Goal: Information Seeking & Learning: Get advice/opinions

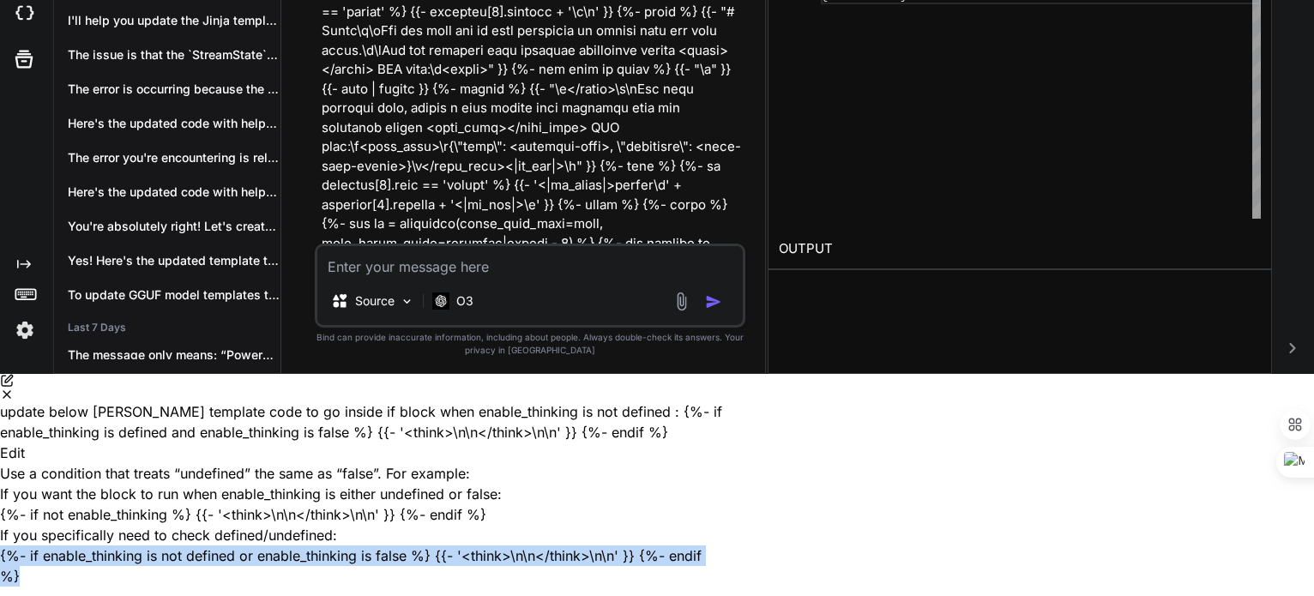
scroll to position [7060, 0]
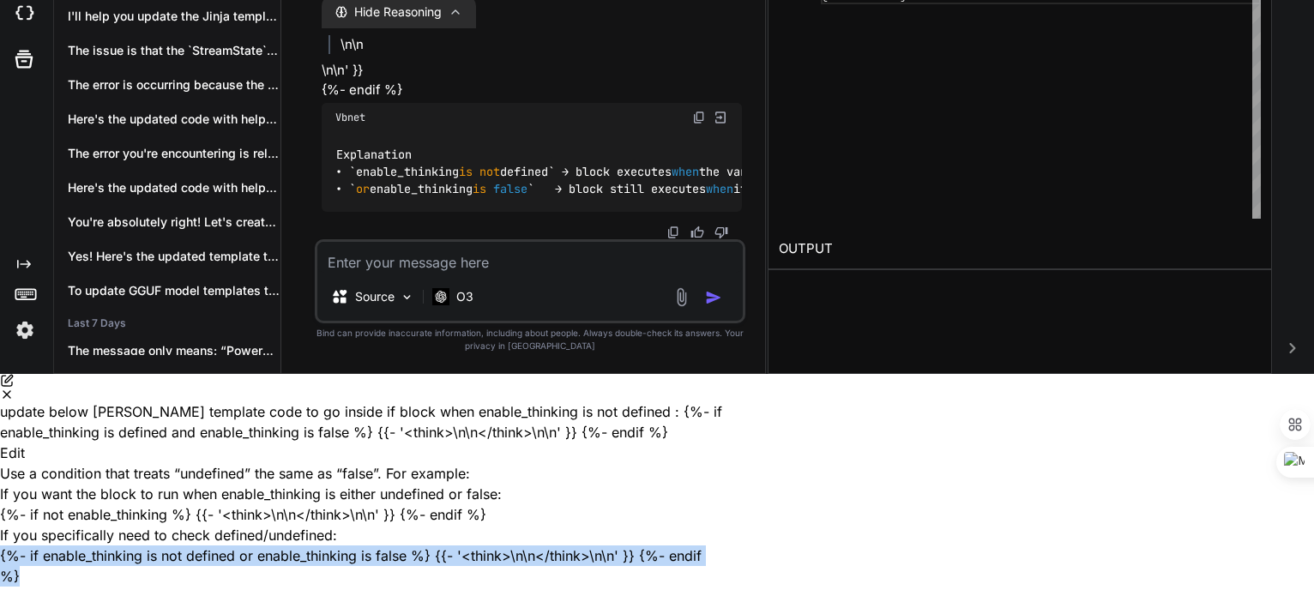
click at [14, 388] on icon "Close" at bounding box center [7, 395] width 14 height 14
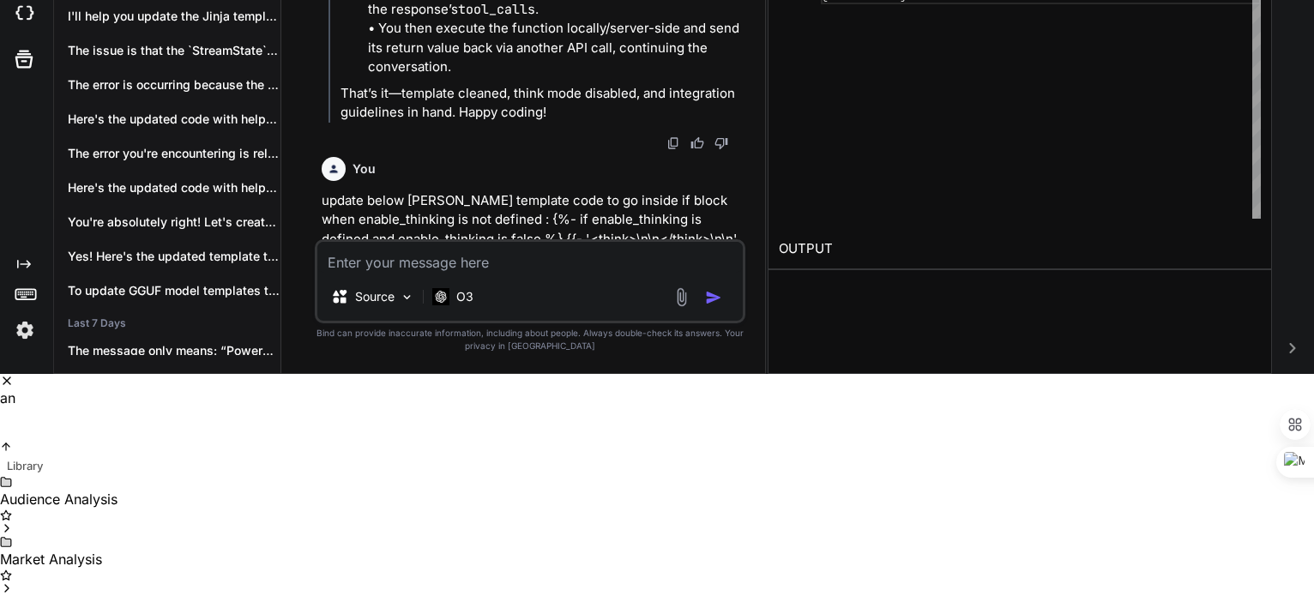
scroll to position [0, 0]
type textarea "a"
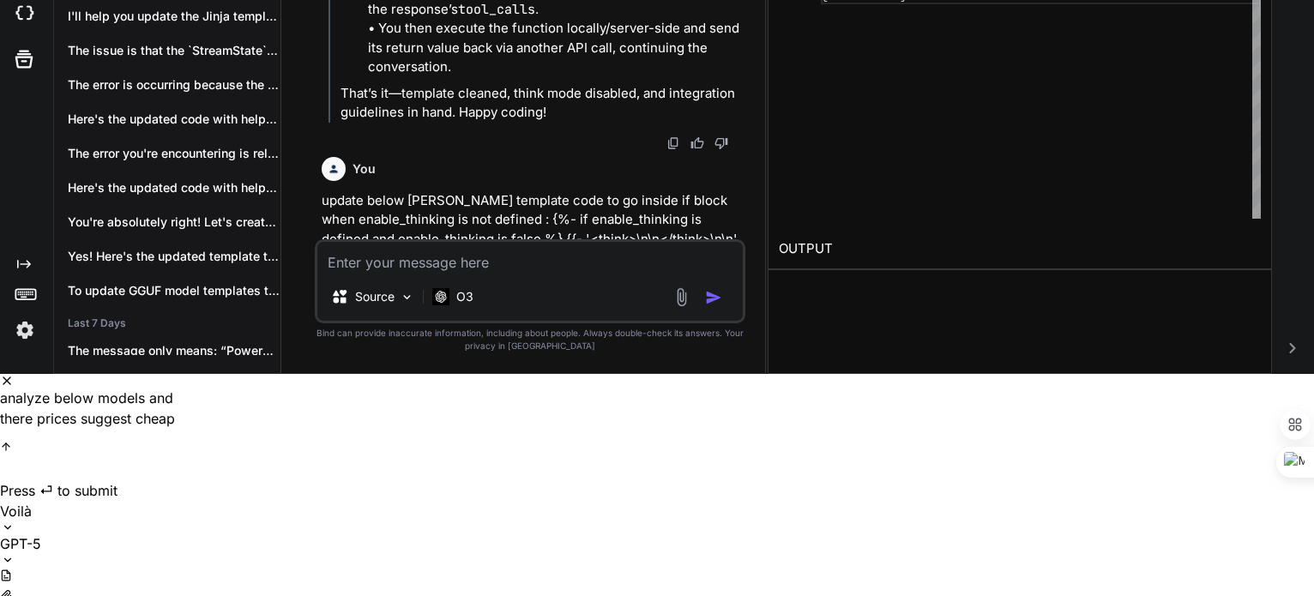
type textarea "analyze below models and there prices suggest cheap but powerfull model :"
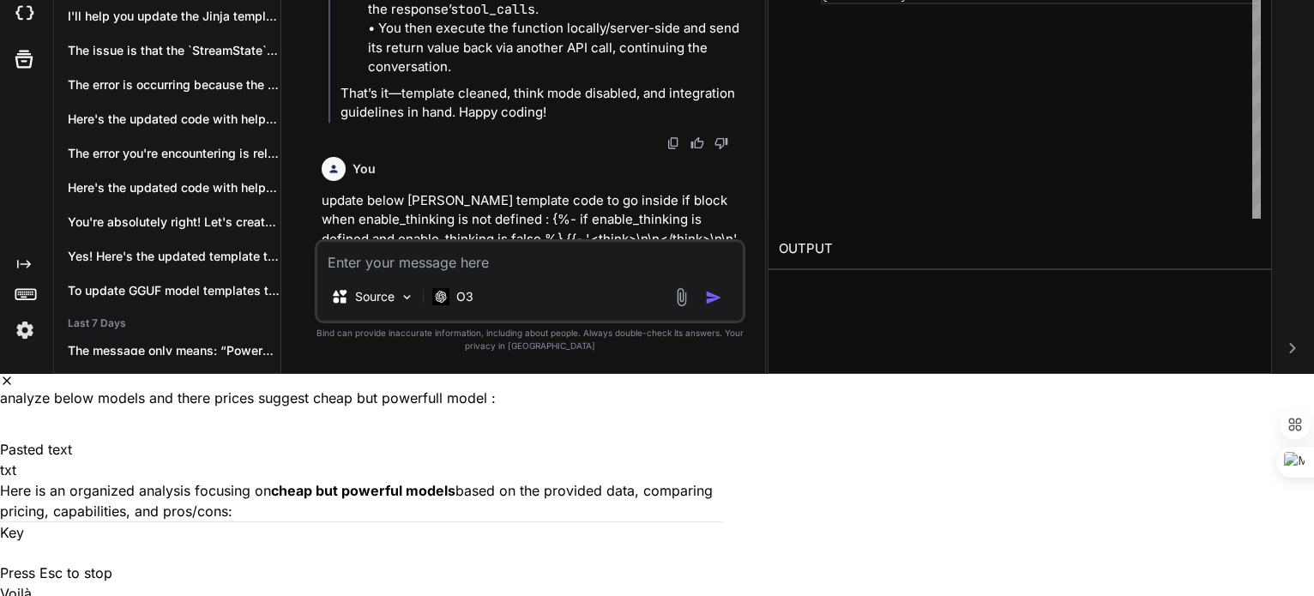
click at [722, 374] on div "analyze below models and there prices suggest cheap but powerfull model : Drop …" at bounding box center [361, 548] width 722 height 348
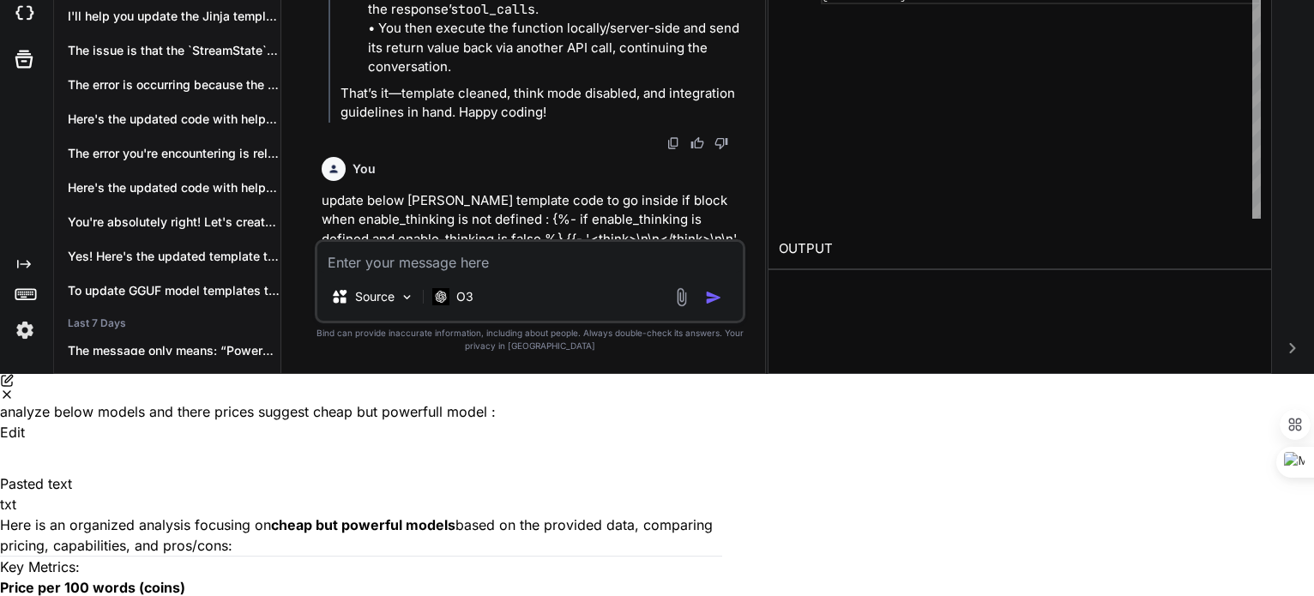
scroll to position [1447, 0]
type textarea "we also need large context window"
type textarea "tell me the extact model string to use for suggest modesl"
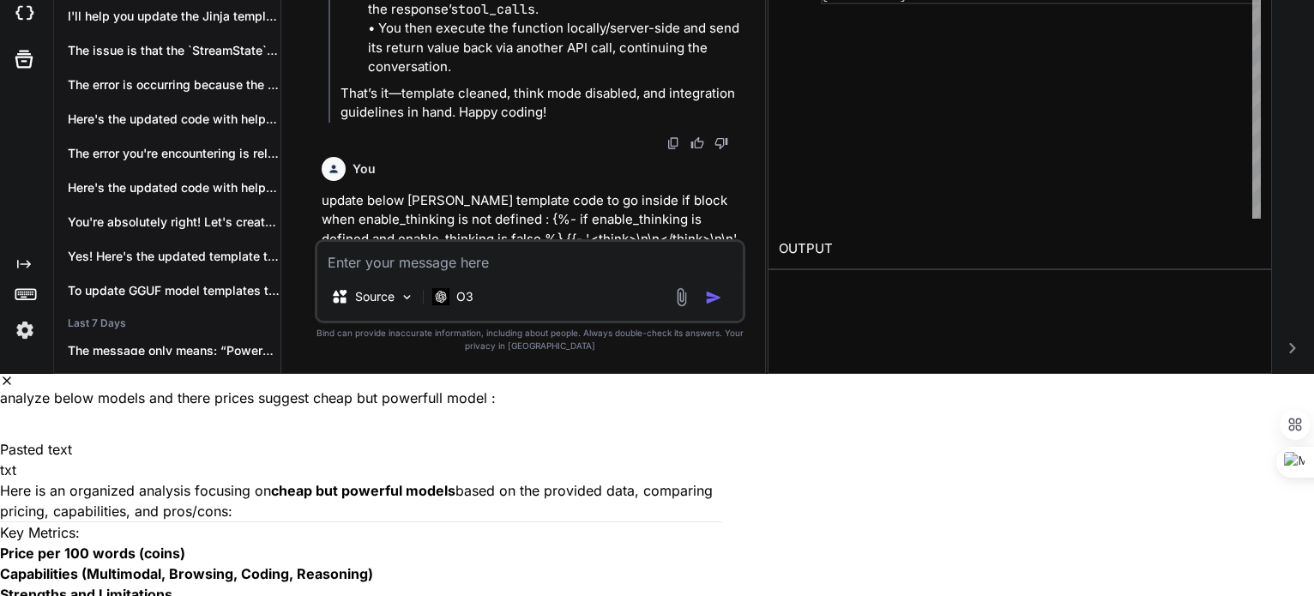
scroll to position [2997, 0]
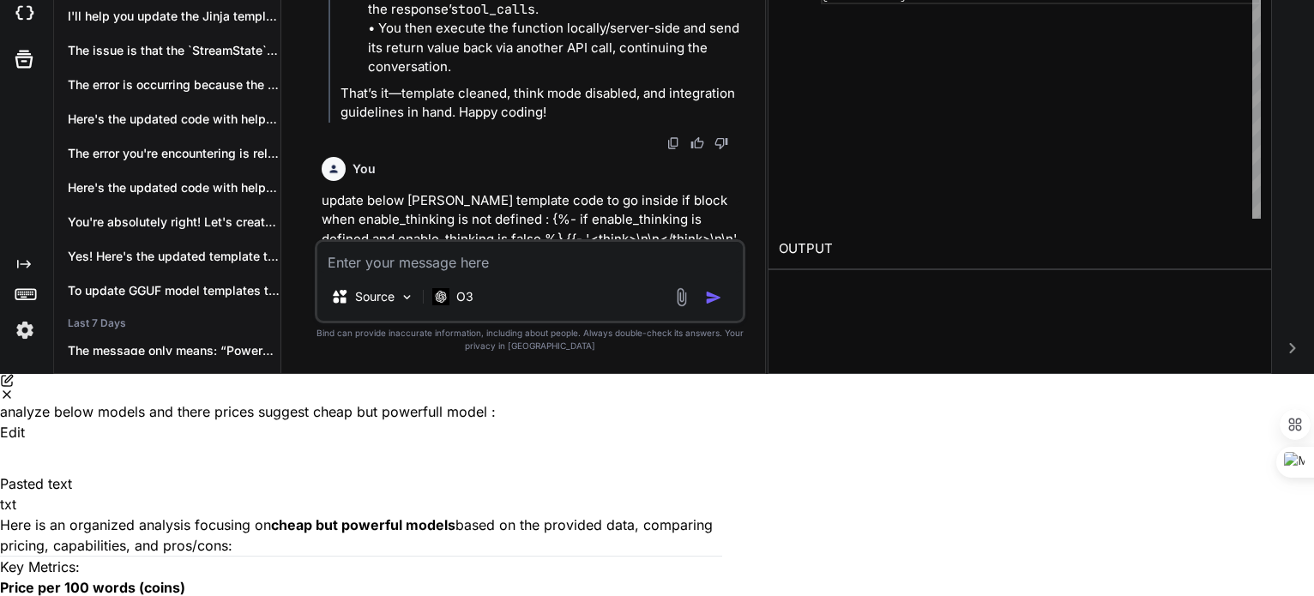
scroll to position [2401, 0]
drag, startPoint x: 456, startPoint y: 322, endPoint x: 599, endPoint y: 328, distance: 143.3
drag, startPoint x: 482, startPoint y: 286, endPoint x: 661, endPoint y: 285, distance: 179.2
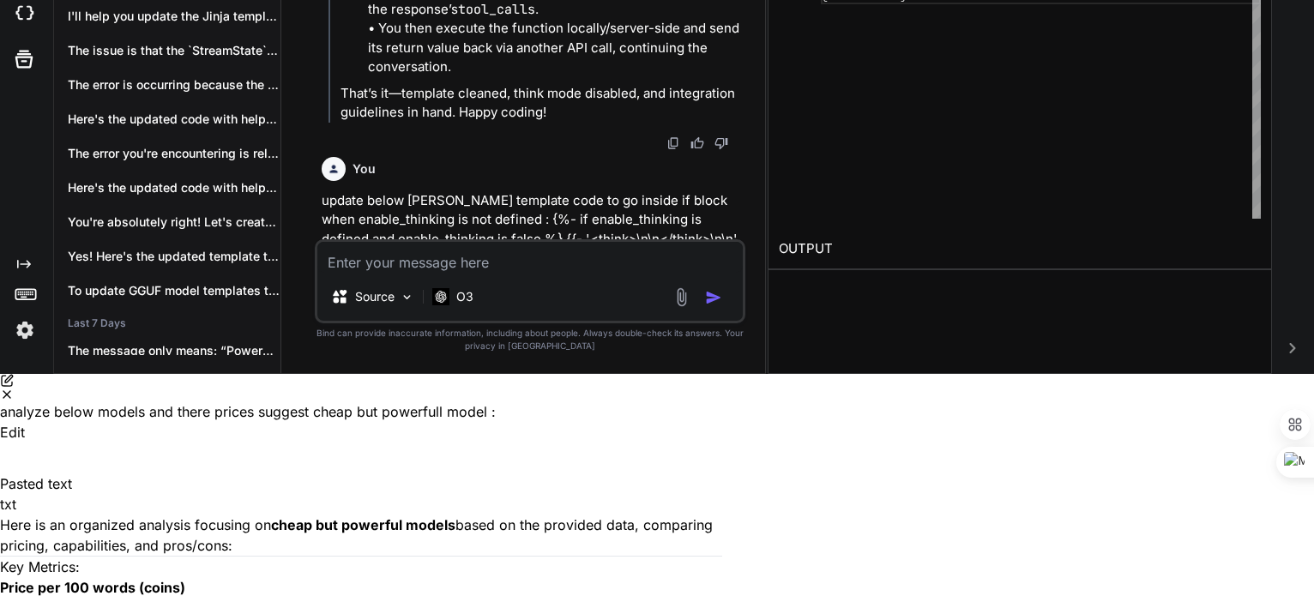
copy code "mistralai/codestral-mamba"
drag, startPoint x: 480, startPoint y: 256, endPoint x: 680, endPoint y: 261, distance: 199.8
copy code "google/gemini-2.0-flash-001"
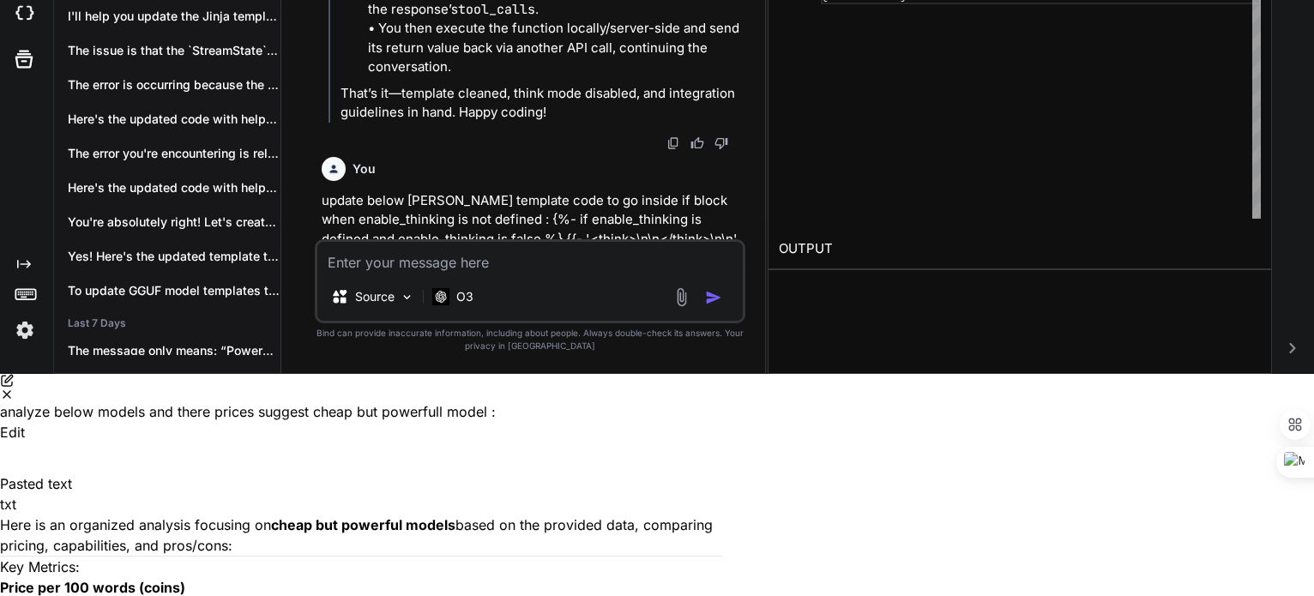
click at [1079, 201] on div "{%- if enable_thinking is not defined or enable_th inking is {{- '<think>\n\n</…" at bounding box center [1041, 79] width 440 height 280
drag, startPoint x: 370, startPoint y: 211, endPoint x: 422, endPoint y: 213, distance: 51.5
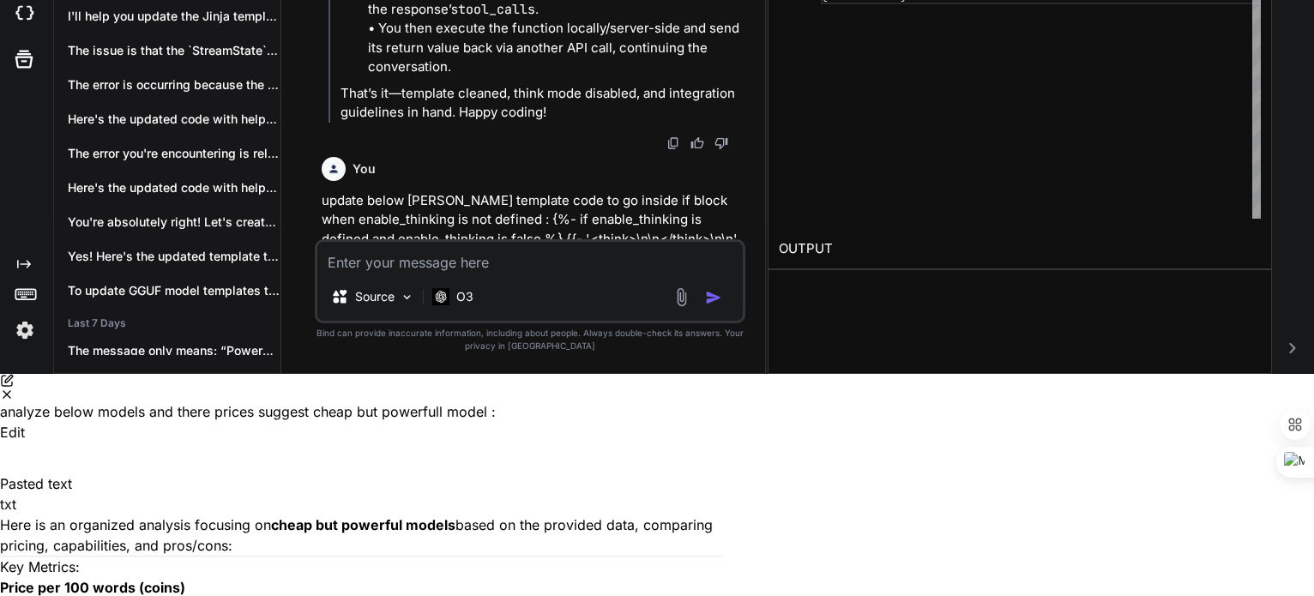
type textarea "short top 5 models with from low price and high context for coding tasks"
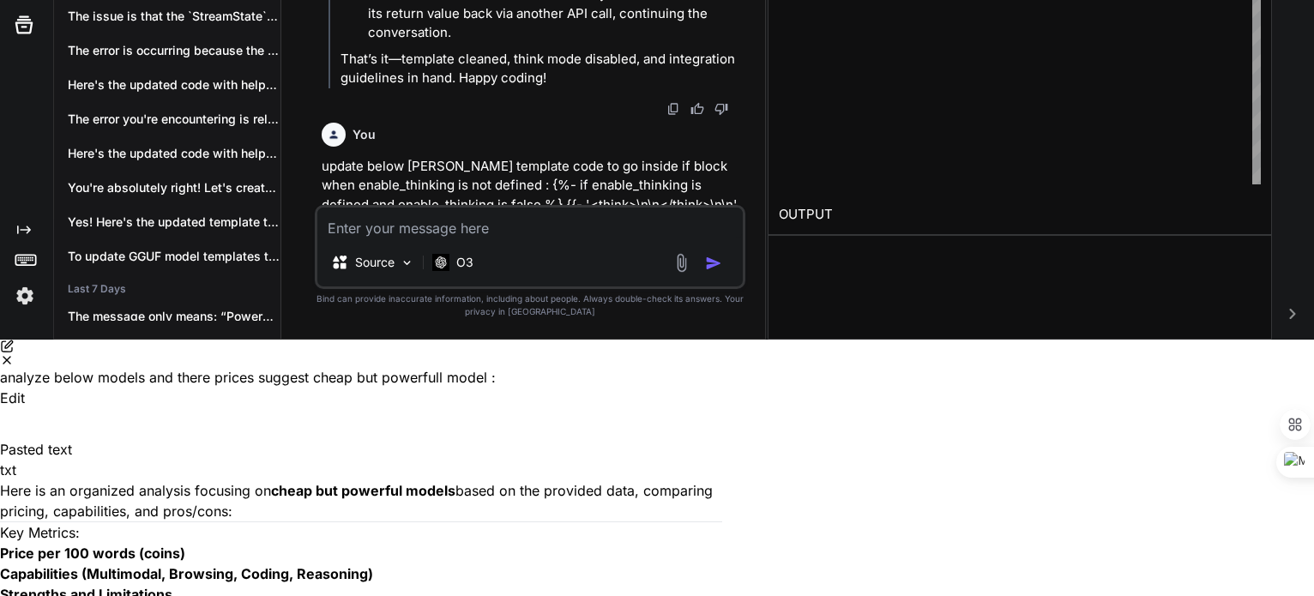
scroll to position [3847, 0]
type textarea "what about [PERSON_NAME]?"
drag, startPoint x: 482, startPoint y: 277, endPoint x: 622, endPoint y: 269, distance: 140.0
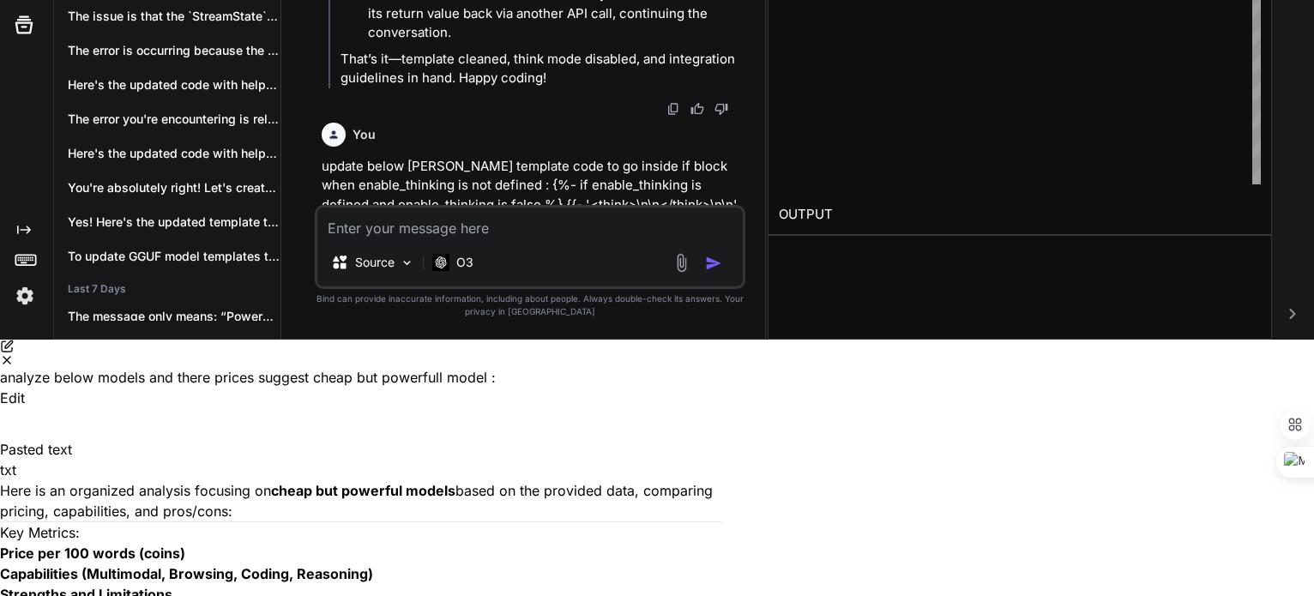
copy code "openai/gpt-4.1-mini"
